Goal: Navigation & Orientation: Understand site structure

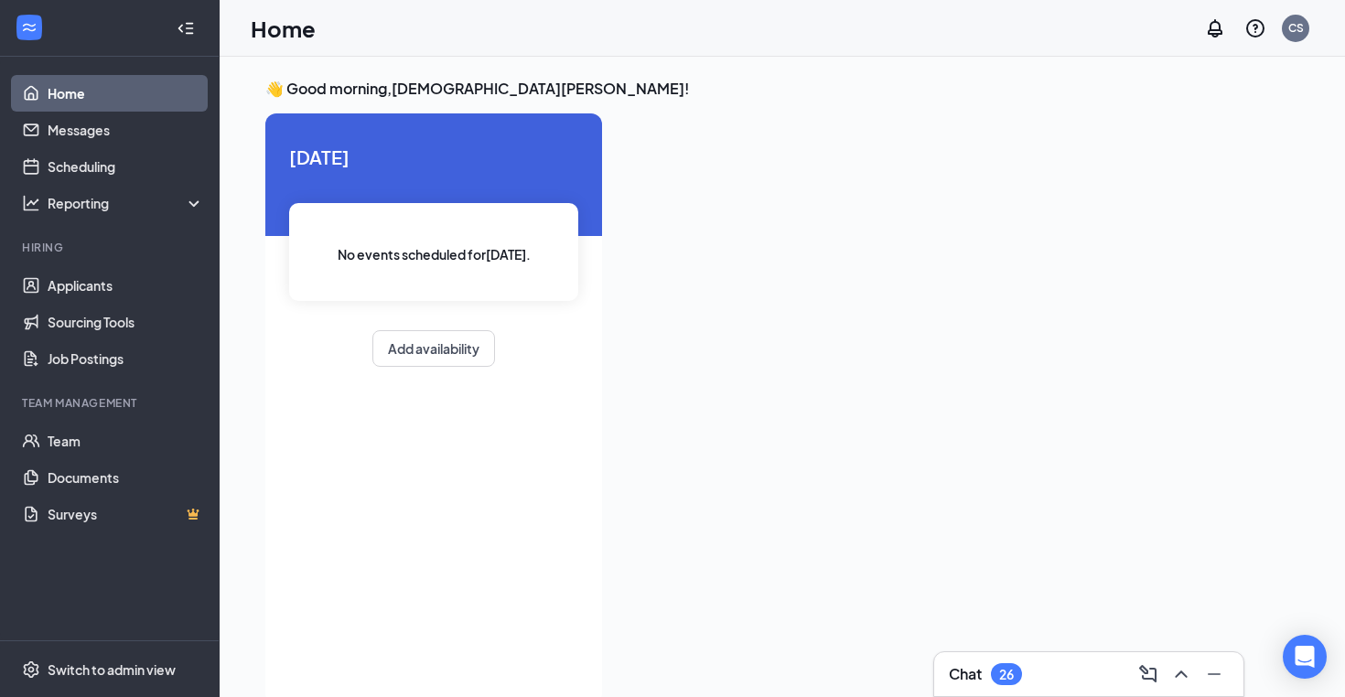
click at [23, 33] on icon "WorkstreamLogo" at bounding box center [29, 27] width 18 height 18
click at [1304, 21] on div "CS" at bounding box center [1295, 28] width 27 height 27
click at [1134, 275] on div "Log out" at bounding box center [1204, 280] width 198 height 18
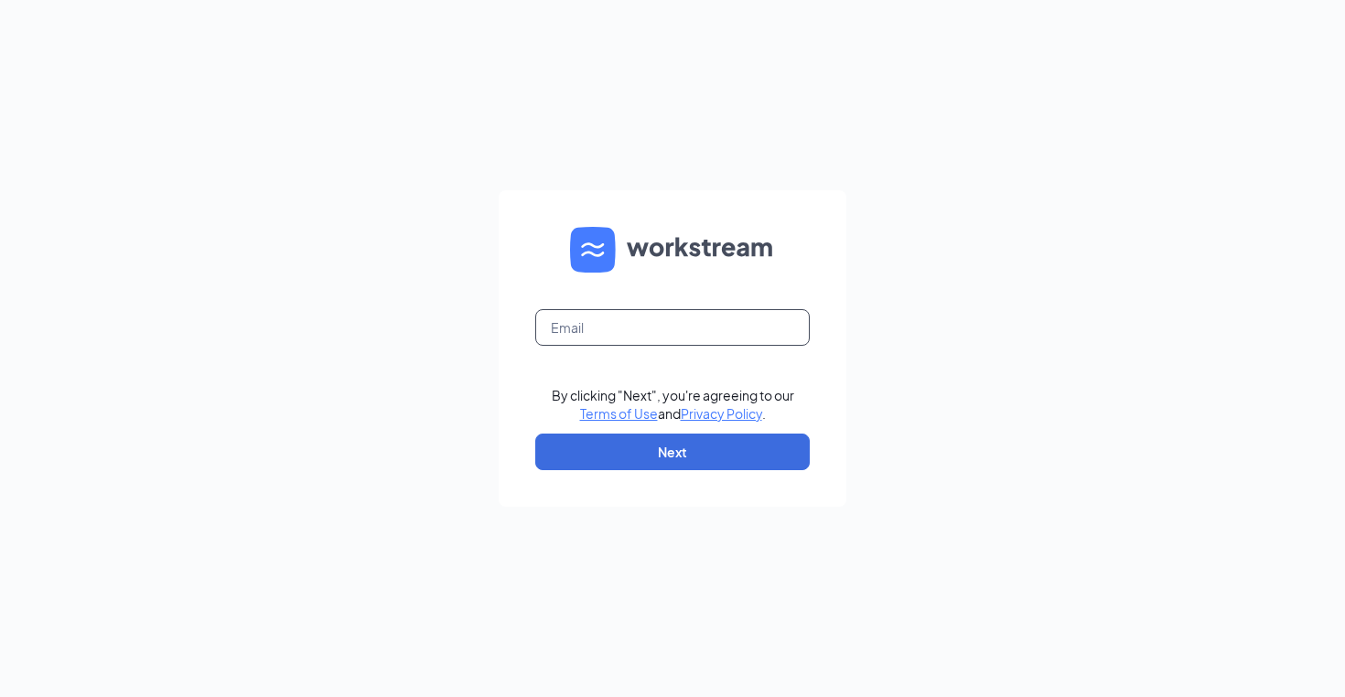
click at [598, 329] on input "text" at bounding box center [672, 327] width 274 height 37
type input "christian.schroeder1@cfacorp.com"
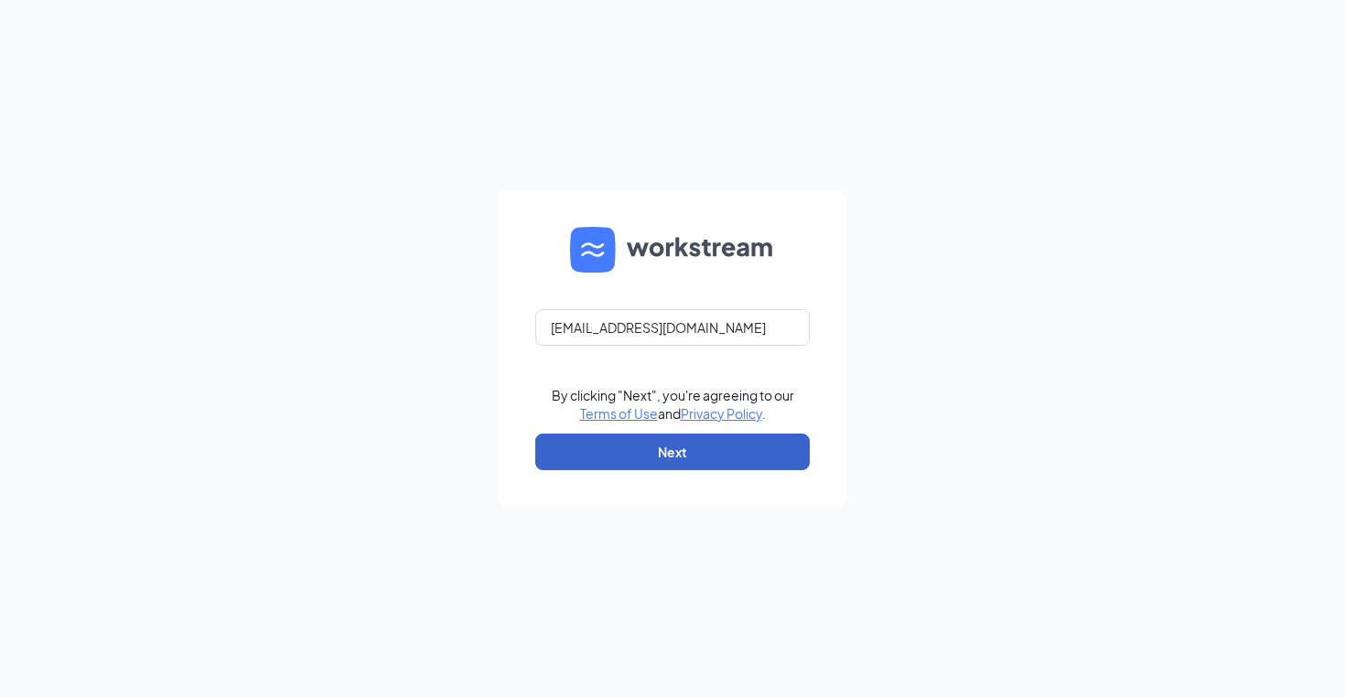
click at [638, 445] on button "Next" at bounding box center [672, 452] width 274 height 37
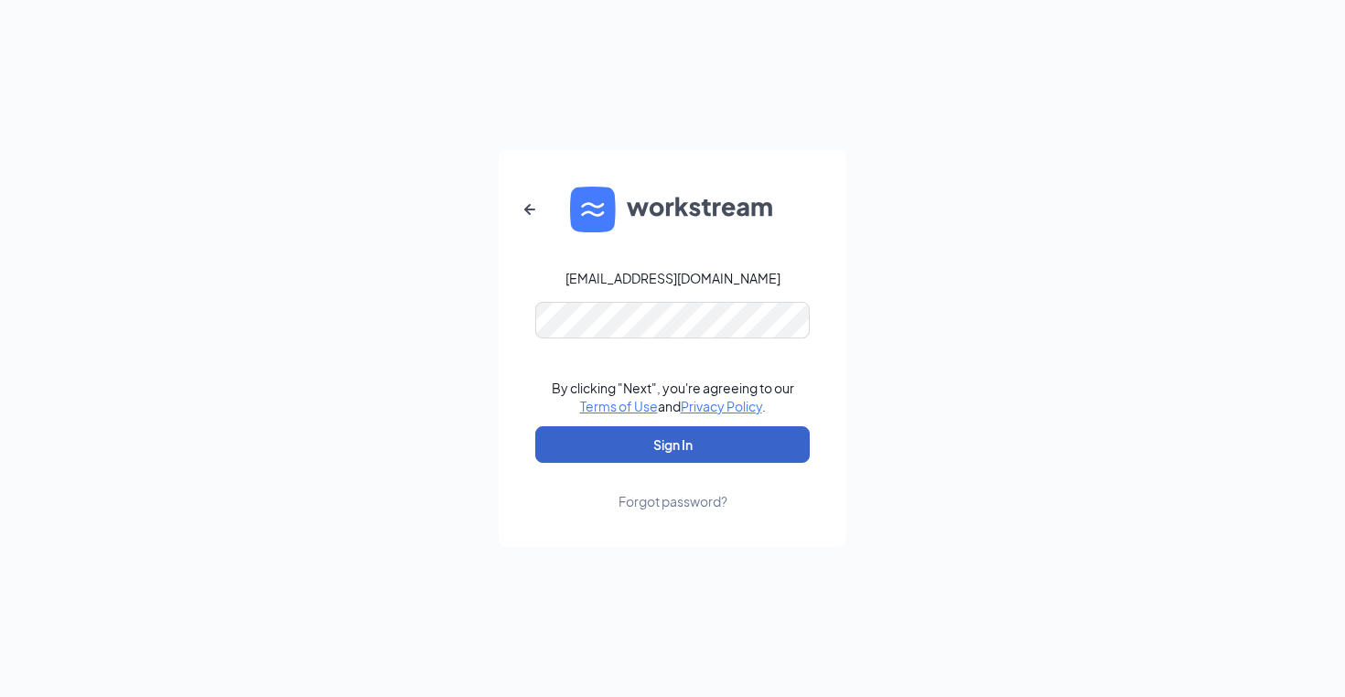
click at [658, 445] on button "Sign In" at bounding box center [672, 444] width 274 height 37
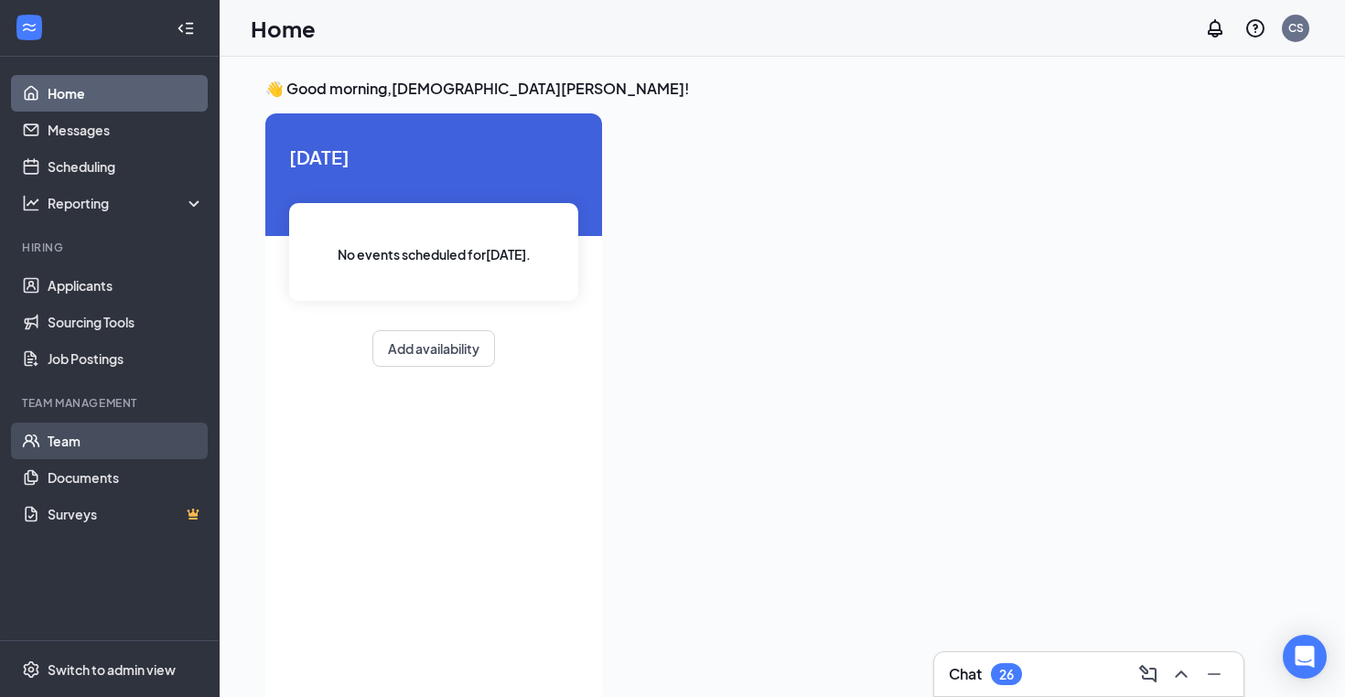
click at [48, 441] on link "Team" at bounding box center [126, 441] width 156 height 37
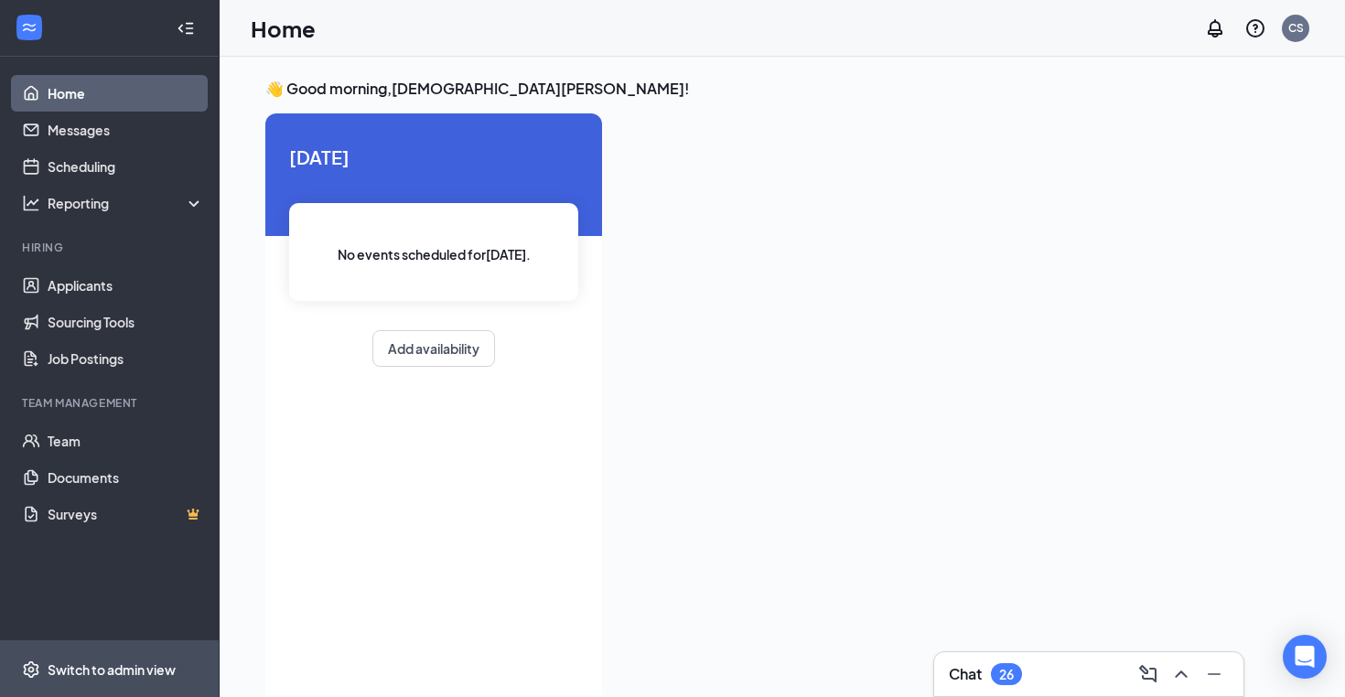
click at [66, 675] on div "Switch to admin view" at bounding box center [112, 670] width 128 height 18
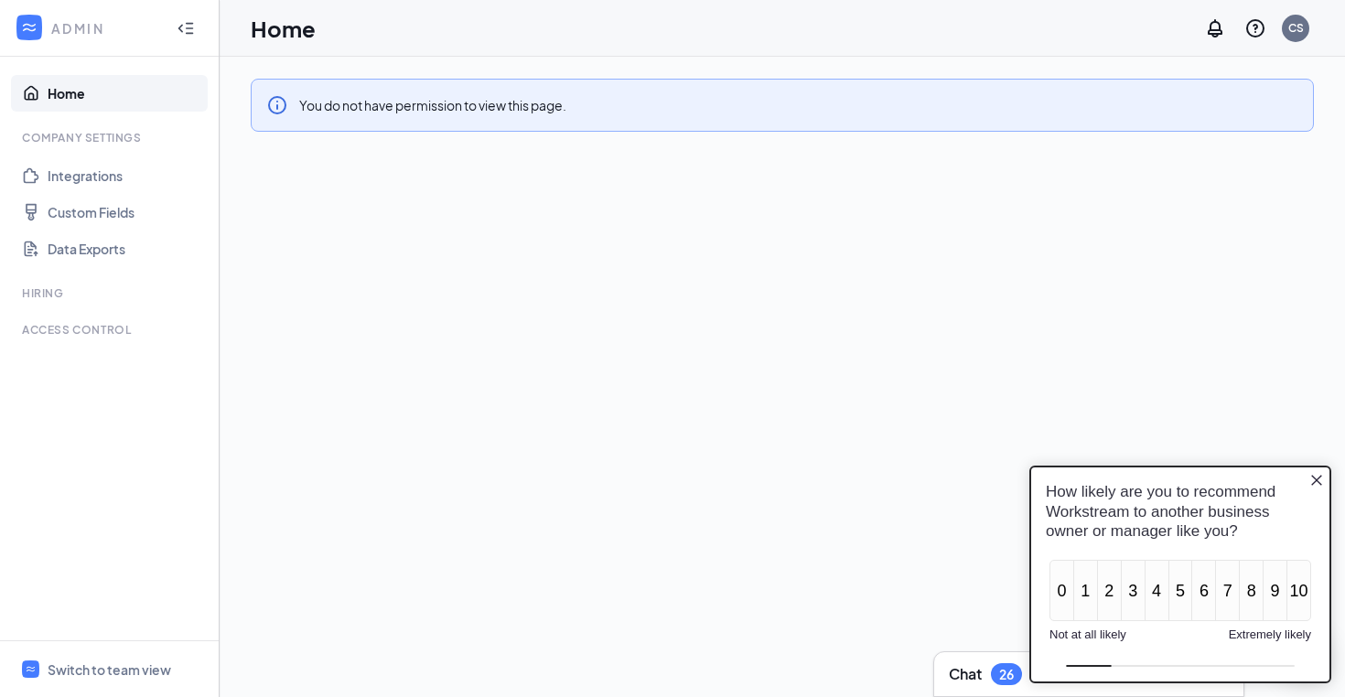
click at [1318, 479] on icon "Close button" at bounding box center [1316, 480] width 15 height 15
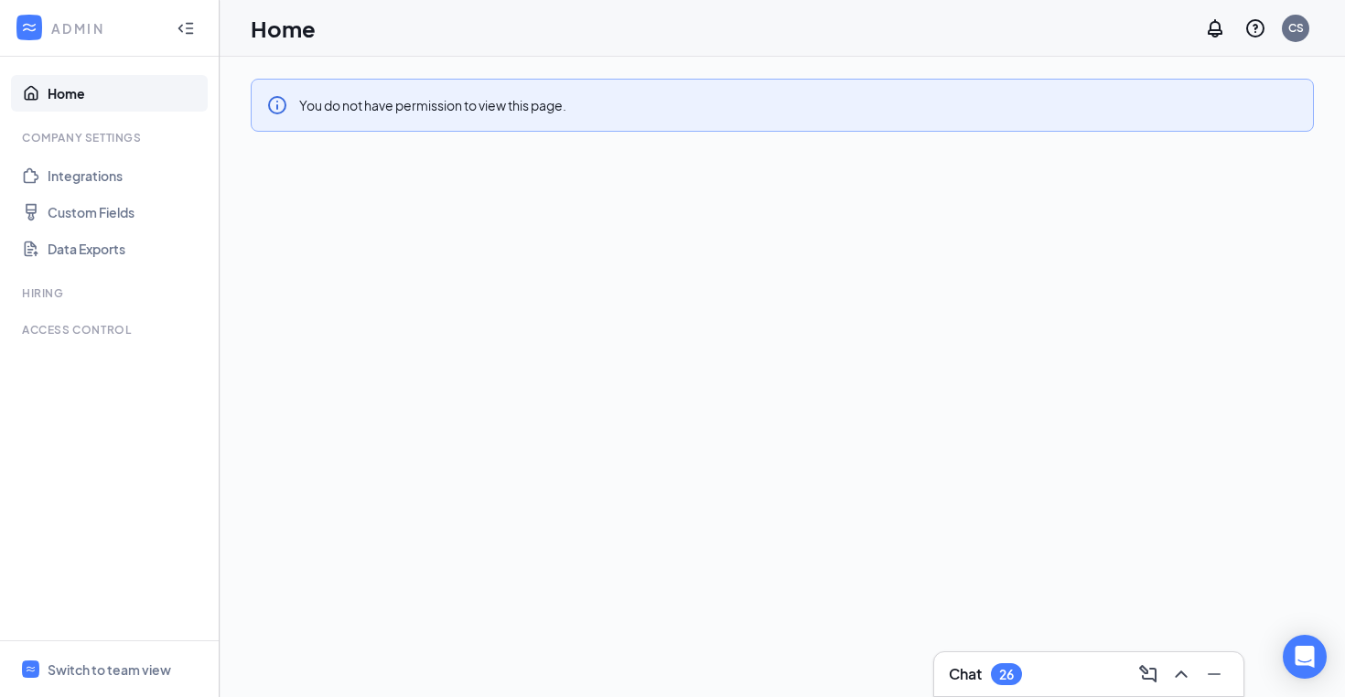
click at [81, 96] on link "Home" at bounding box center [126, 93] width 156 height 37
click at [85, 178] on link "Integrations" at bounding box center [126, 175] width 156 height 37
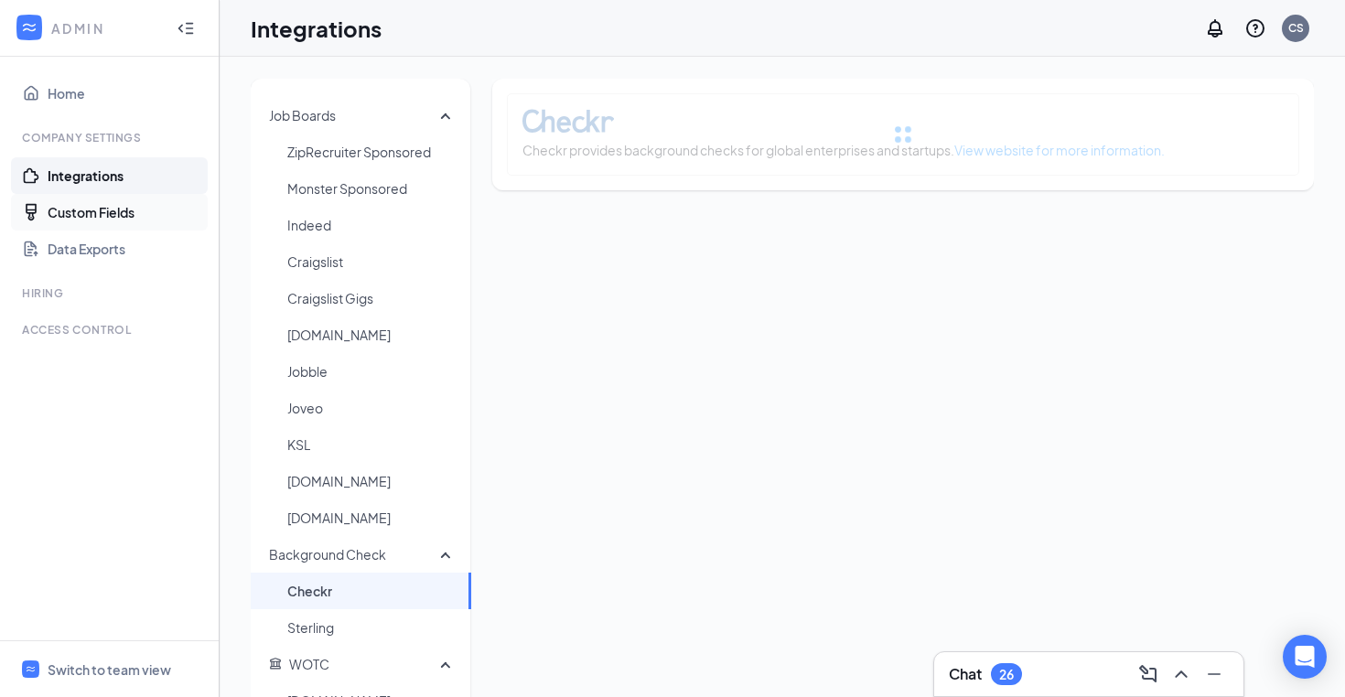
click at [86, 199] on link "Custom Fields" at bounding box center [126, 212] width 156 height 37
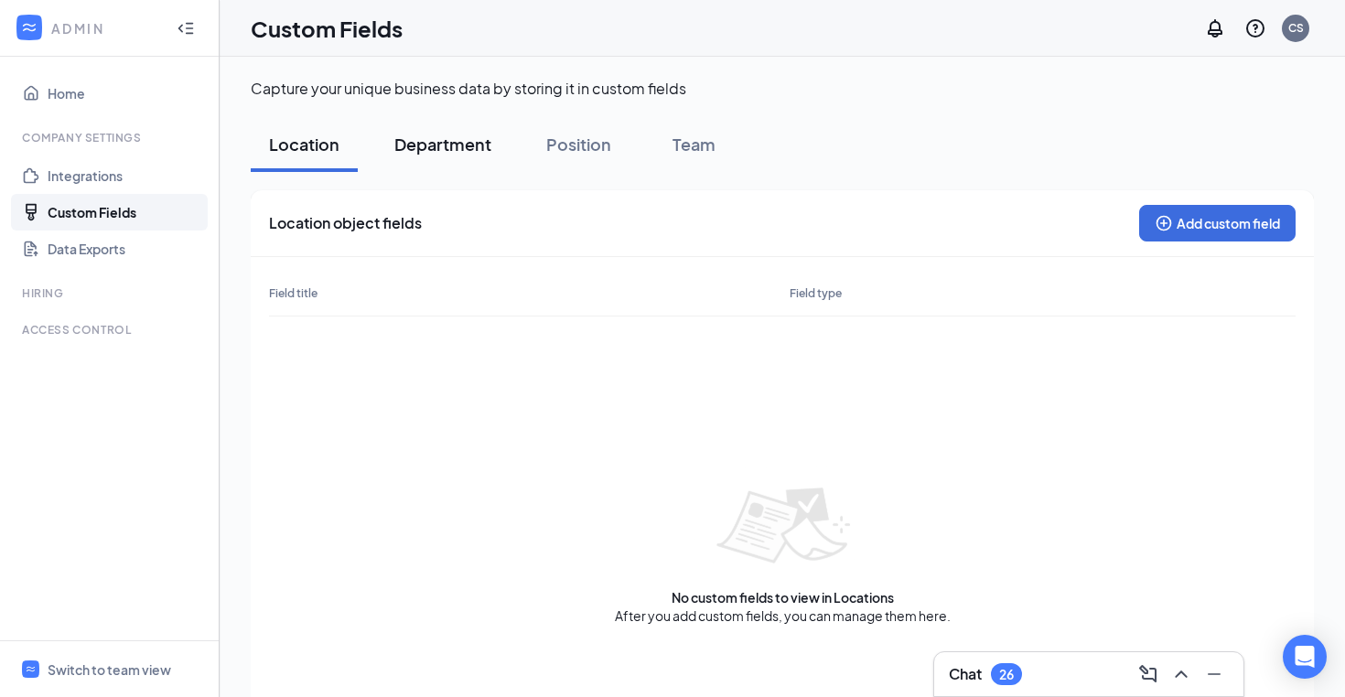
click at [428, 147] on div "Department" at bounding box center [442, 144] width 97 height 23
click at [547, 136] on div "Position" at bounding box center [578, 144] width 65 height 23
click at [88, 240] on link "Data Exports" at bounding box center [126, 249] width 156 height 37
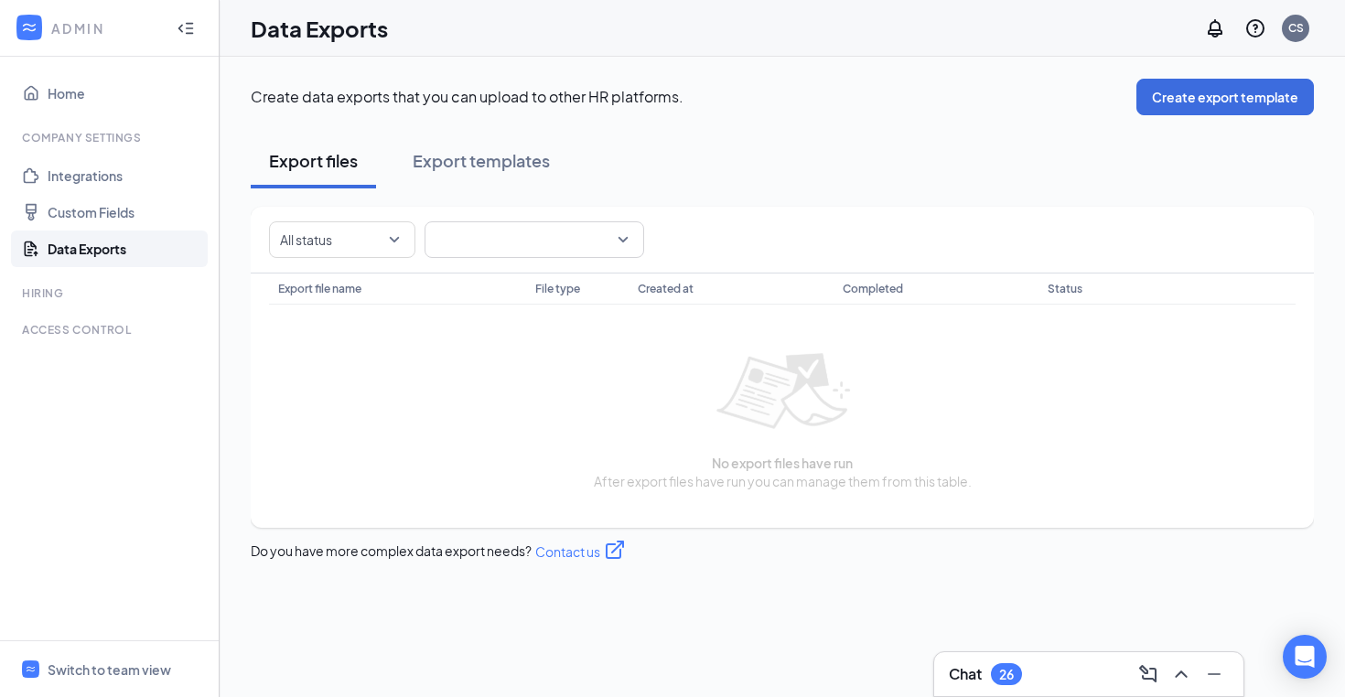
click at [64, 289] on div "Hiring" at bounding box center [111, 293] width 178 height 16
click at [62, 331] on div "Access control" at bounding box center [111, 330] width 178 height 16
click at [93, 170] on link "Integrations" at bounding box center [126, 175] width 156 height 37
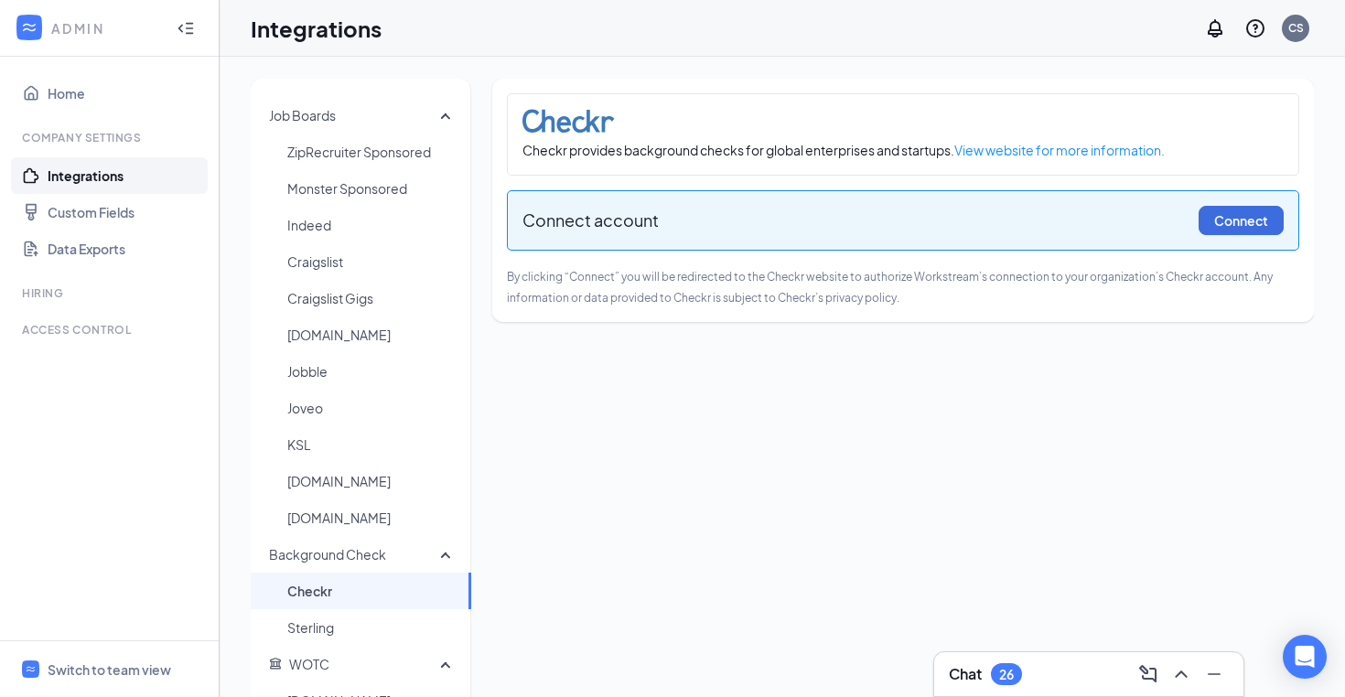
click at [82, 112] on ul "Home Company Settings Integrations Custom Fields Data Exports Hiring Time Manag…" at bounding box center [109, 349] width 219 height 584
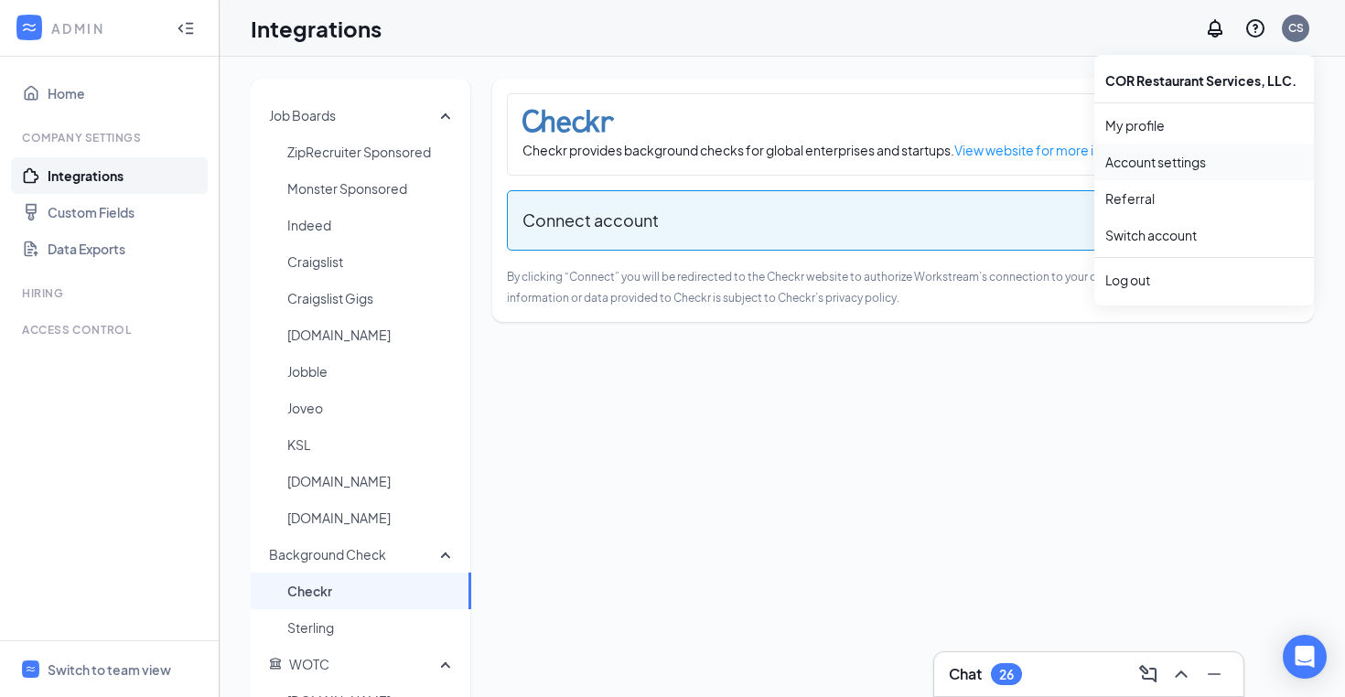
click at [1155, 154] on link "Account settings" at bounding box center [1204, 162] width 198 height 18
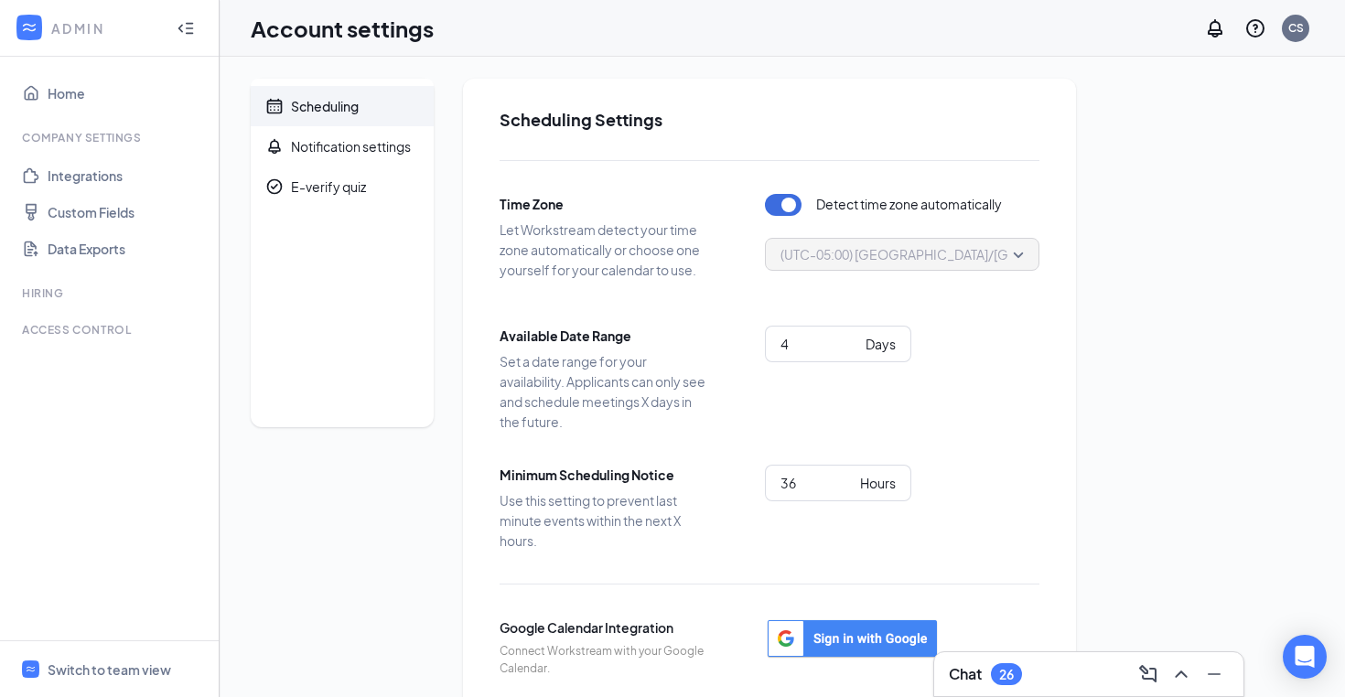
click at [38, 27] on div at bounding box center [29, 28] width 33 height 33
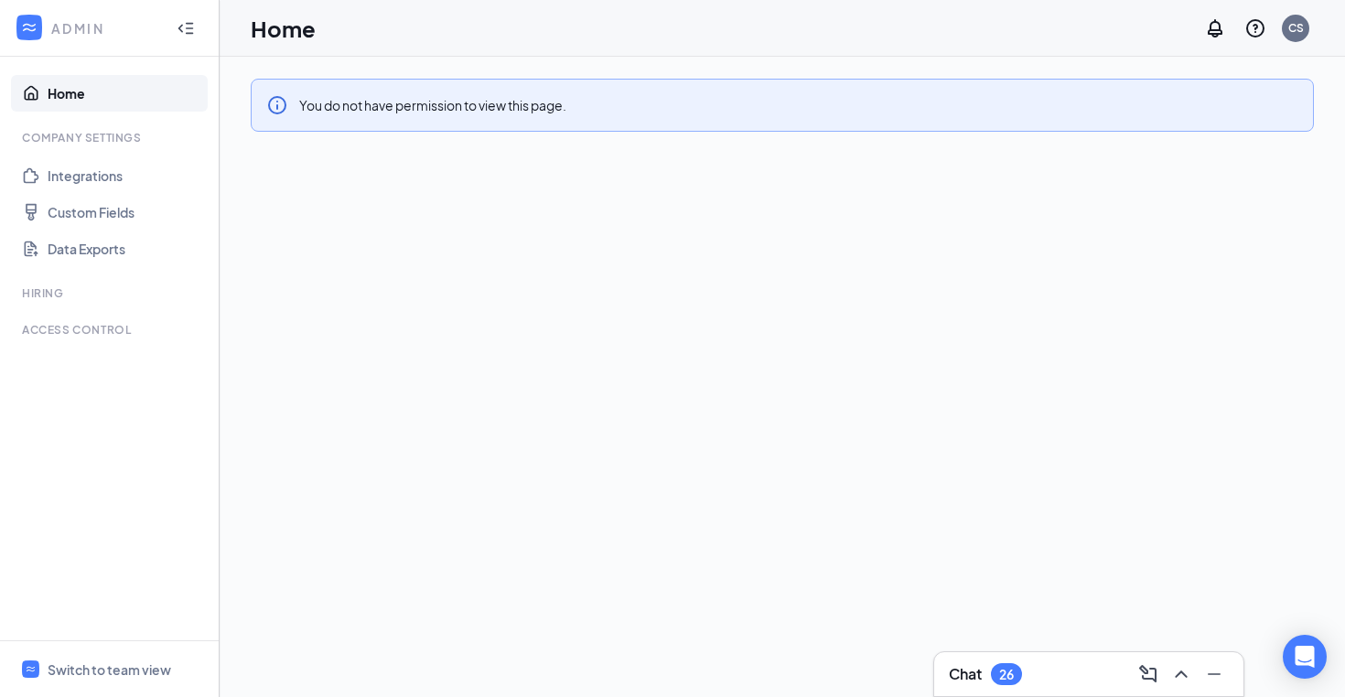
click at [177, 27] on icon "Collapse" at bounding box center [186, 28] width 18 height 18
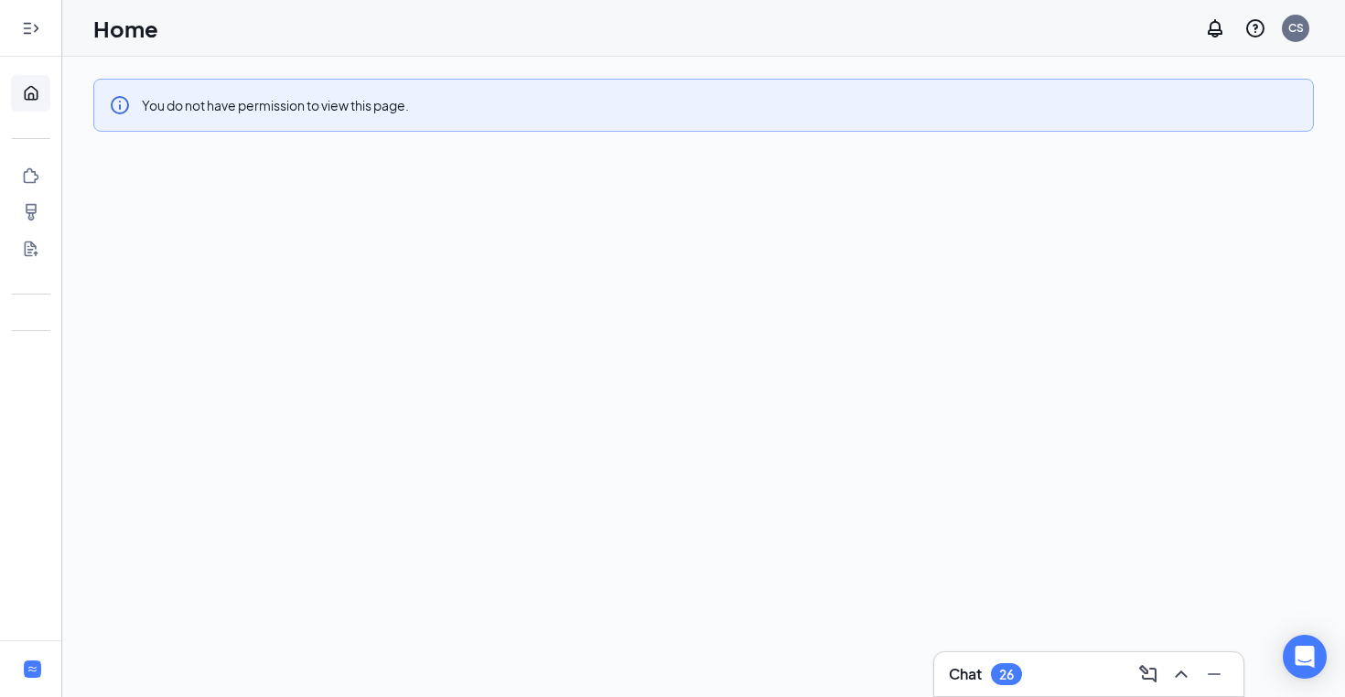
click at [21, 42] on div at bounding box center [31, 28] width 37 height 37
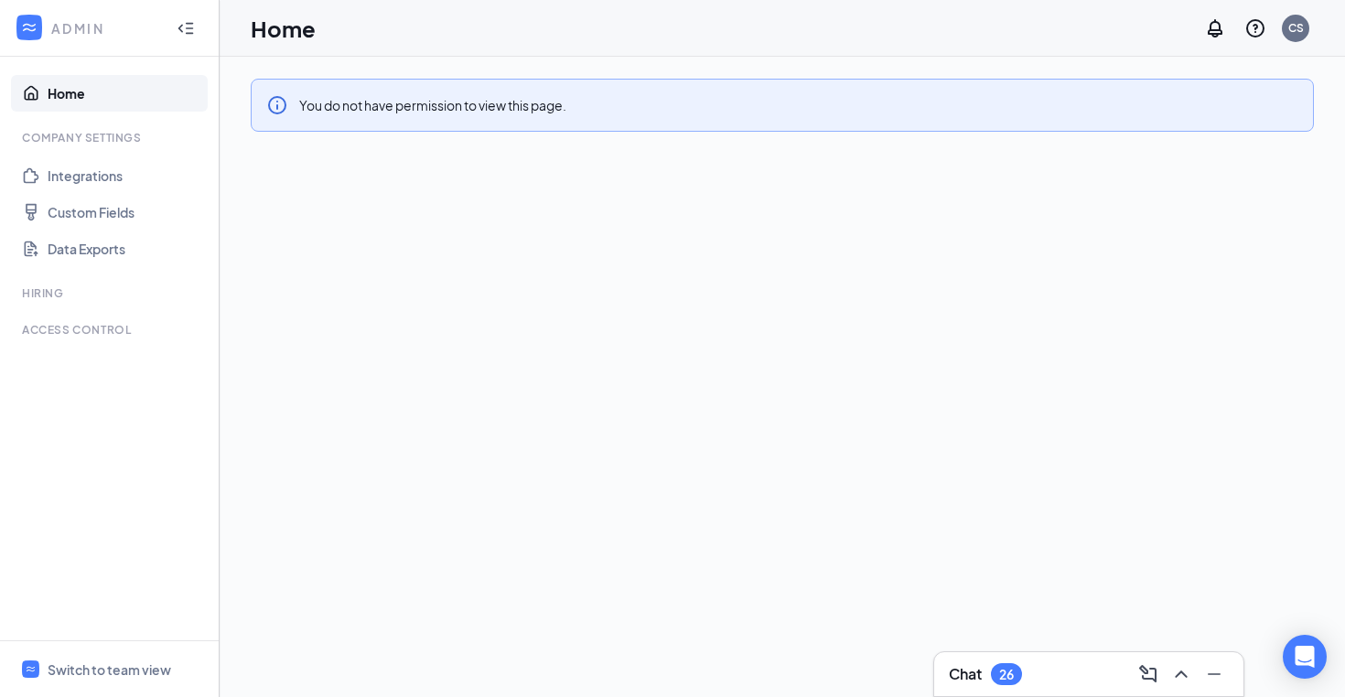
click at [28, 32] on icon "WorkstreamLogo" at bounding box center [29, 27] width 18 height 18
click at [134, 673] on div "Switch to team view" at bounding box center [110, 670] width 124 height 18
